Goal: Information Seeking & Learning: Learn about a topic

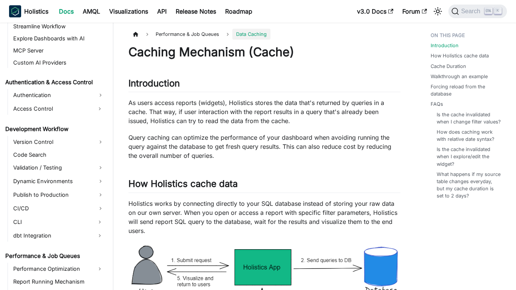
scroll to position [566, 0]
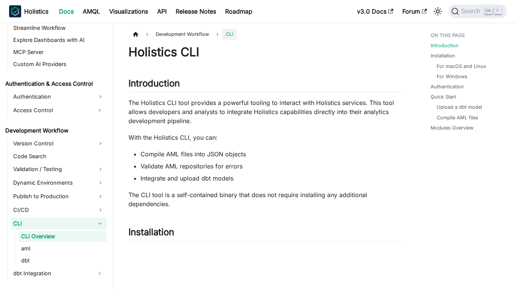
scroll to position [480, 0]
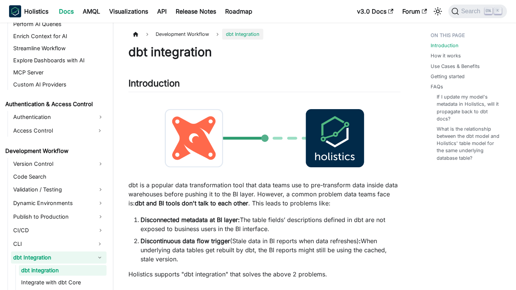
scroll to position [494, 0]
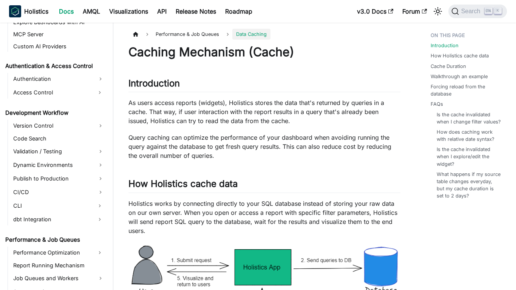
scroll to position [566, 0]
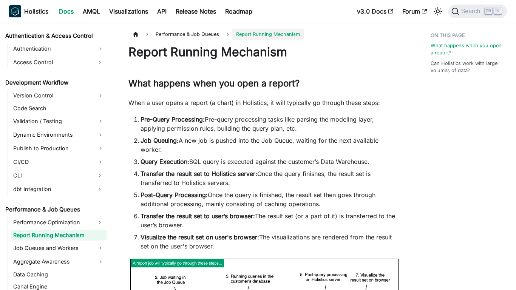
scroll to position [527, 0]
